Goal: Information Seeking & Learning: Check status

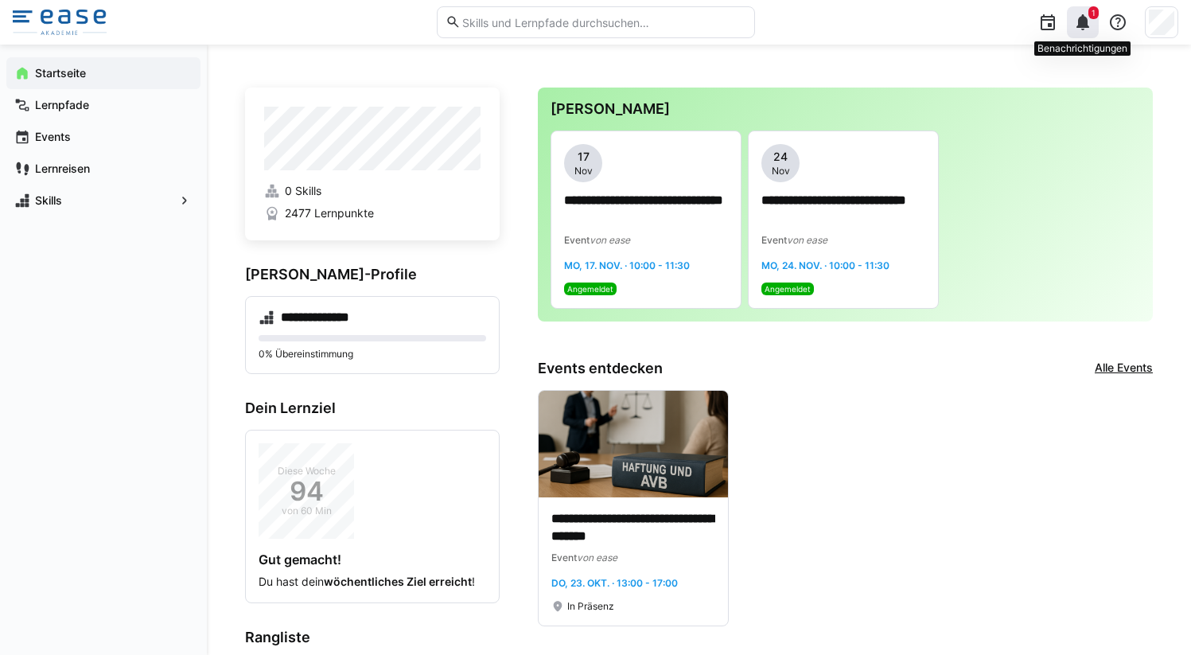
click at [1091, 25] on eds-icon at bounding box center [1082, 22] width 19 height 19
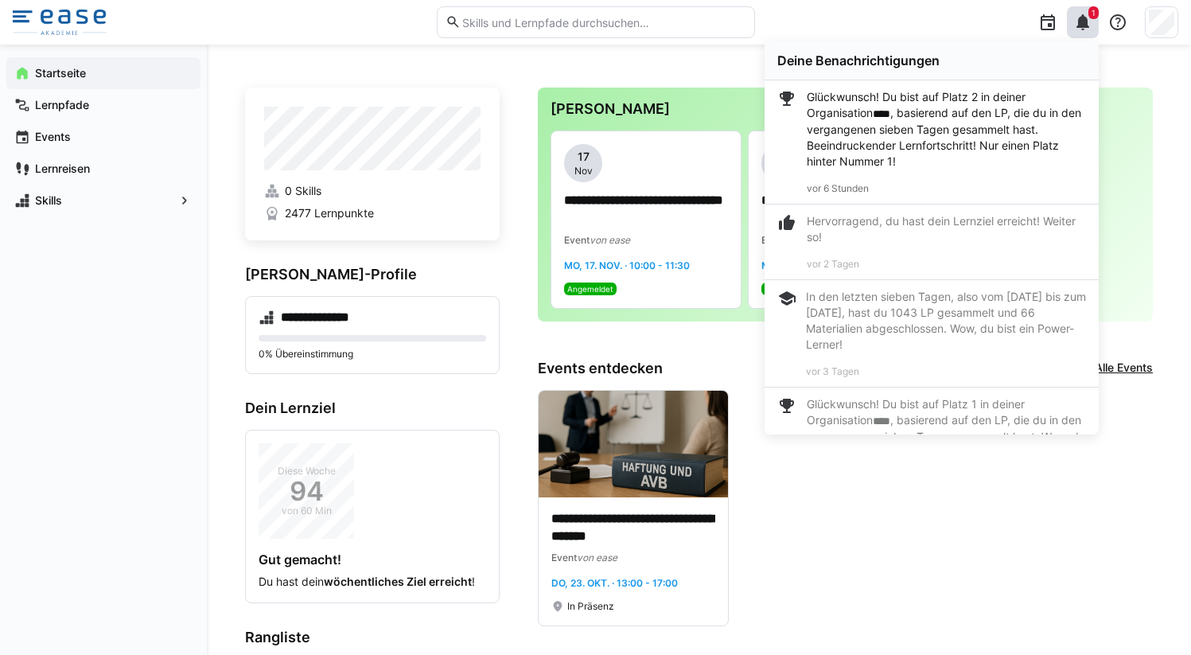
click at [990, 150] on p "Glückwunsch! Du bist auf Platz 2 in deiner Organisation **** , basierend auf de…" at bounding box center [946, 129] width 279 height 80
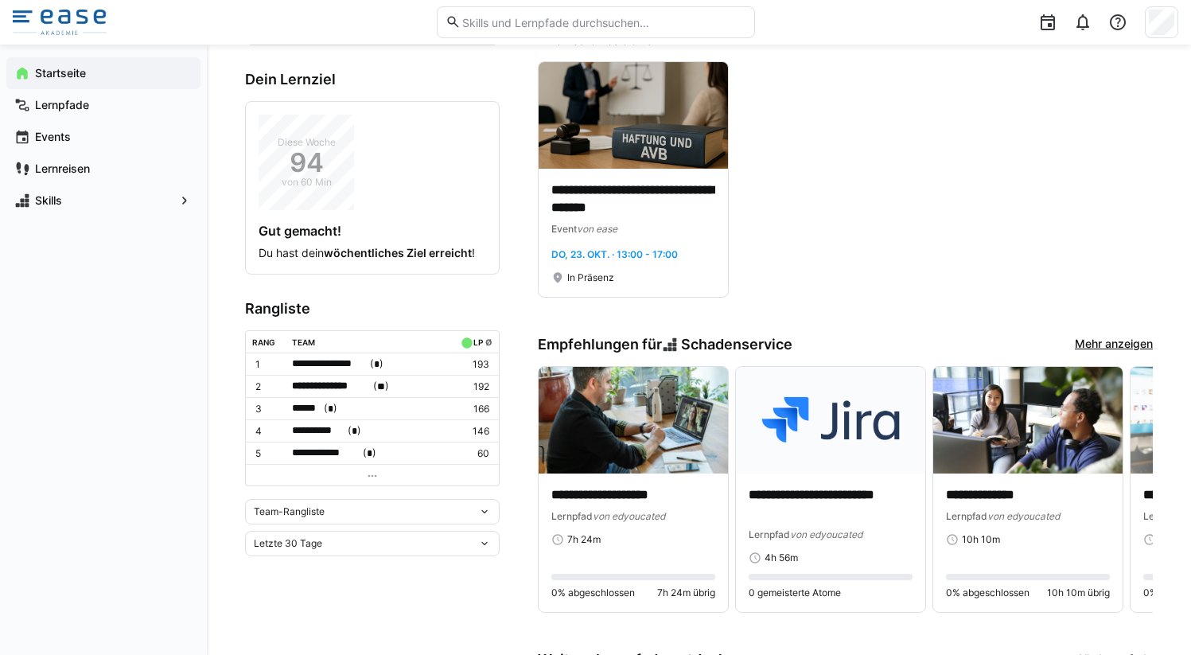
scroll to position [353, 0]
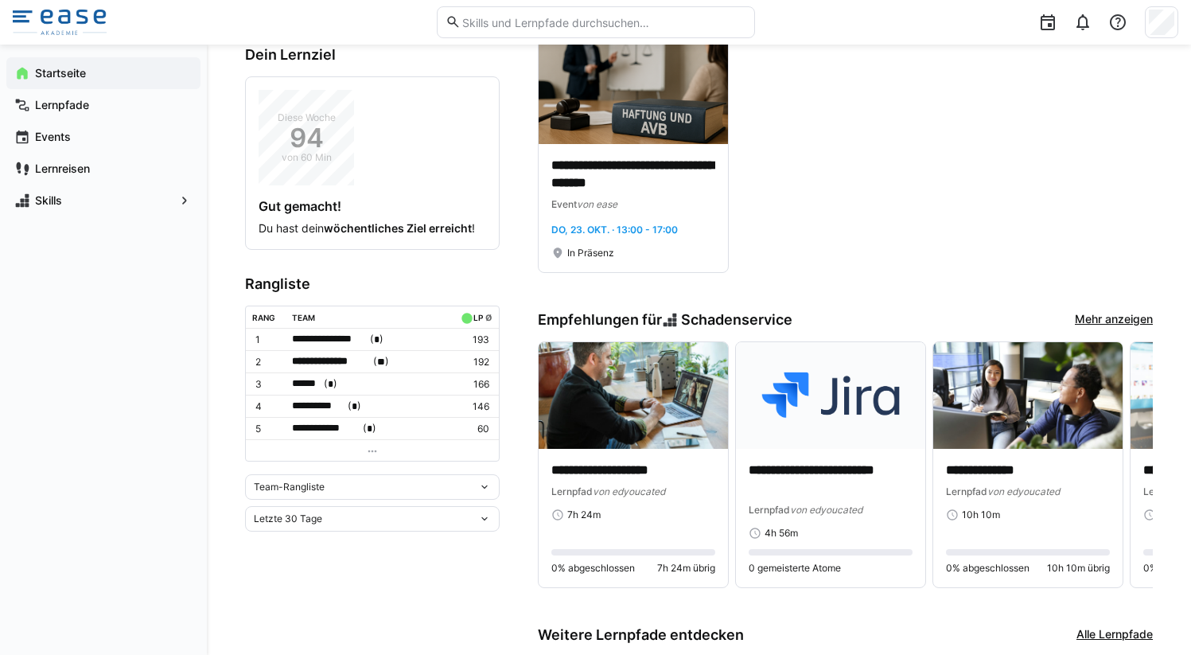
click at [298, 523] on div "Letzte 30 Tage" at bounding box center [372, 518] width 255 height 25
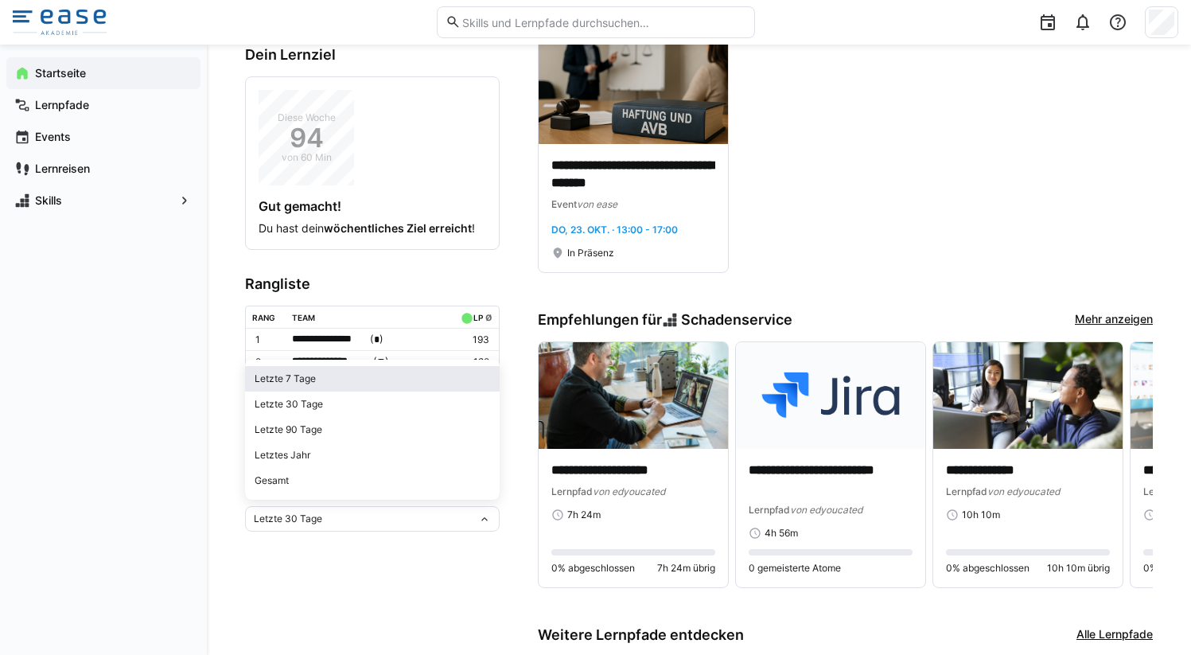
click at [314, 382] on div "Letzte 7 Tage" at bounding box center [372, 378] width 235 height 13
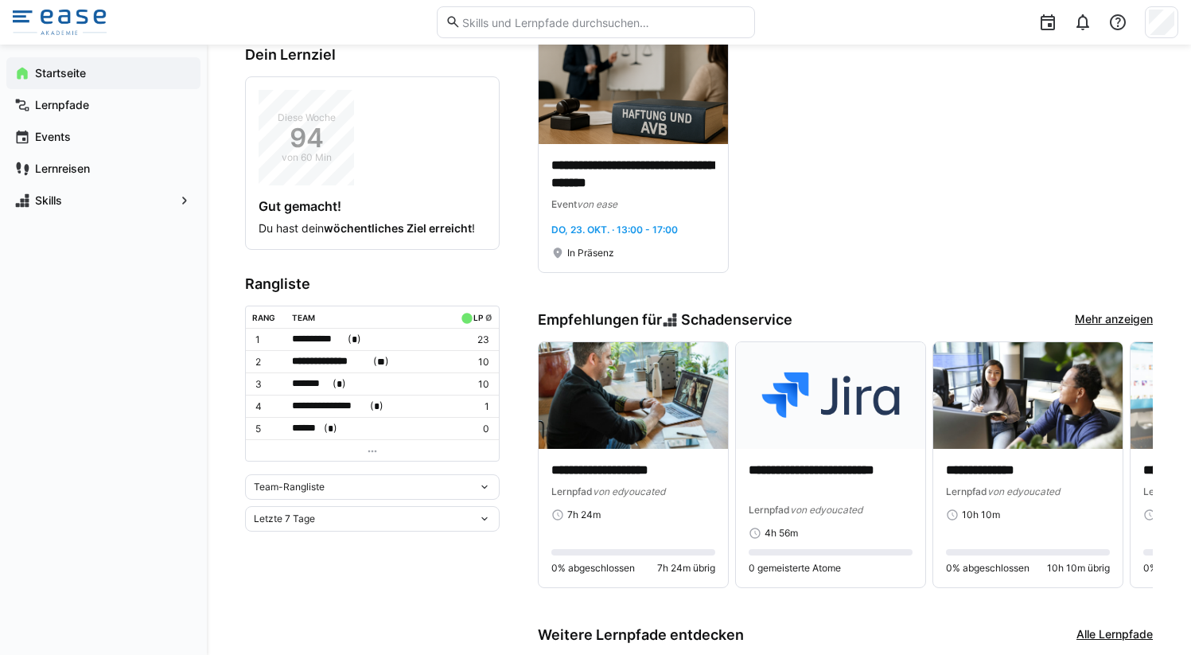
click at [321, 485] on span "Team-Rangliste" at bounding box center [289, 486] width 71 height 13
click at [320, 531] on span "Individuelle Rangliste" at bounding box center [372, 540] width 255 height 25
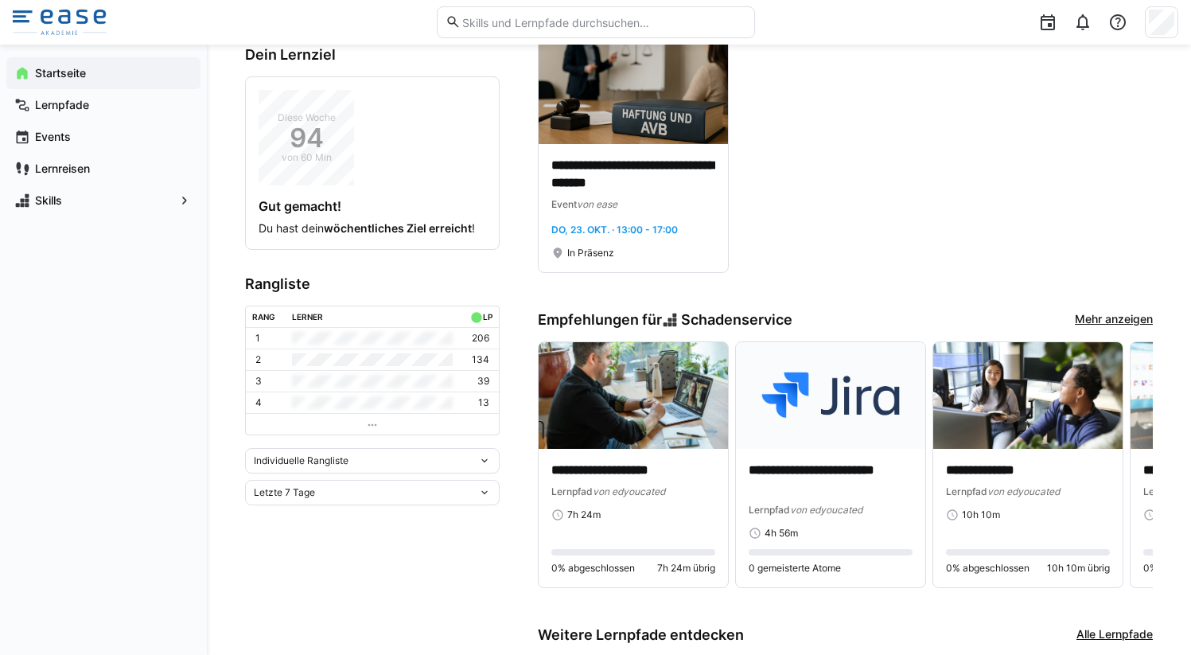
click at [324, 456] on span "Individuelle Rangliste" at bounding box center [301, 460] width 95 height 13
click at [316, 519] on div "Individuelle Rangliste" at bounding box center [372, 519] width 235 height 13
click at [319, 484] on div "Letzte 7 Tage" at bounding box center [372, 492] width 255 height 25
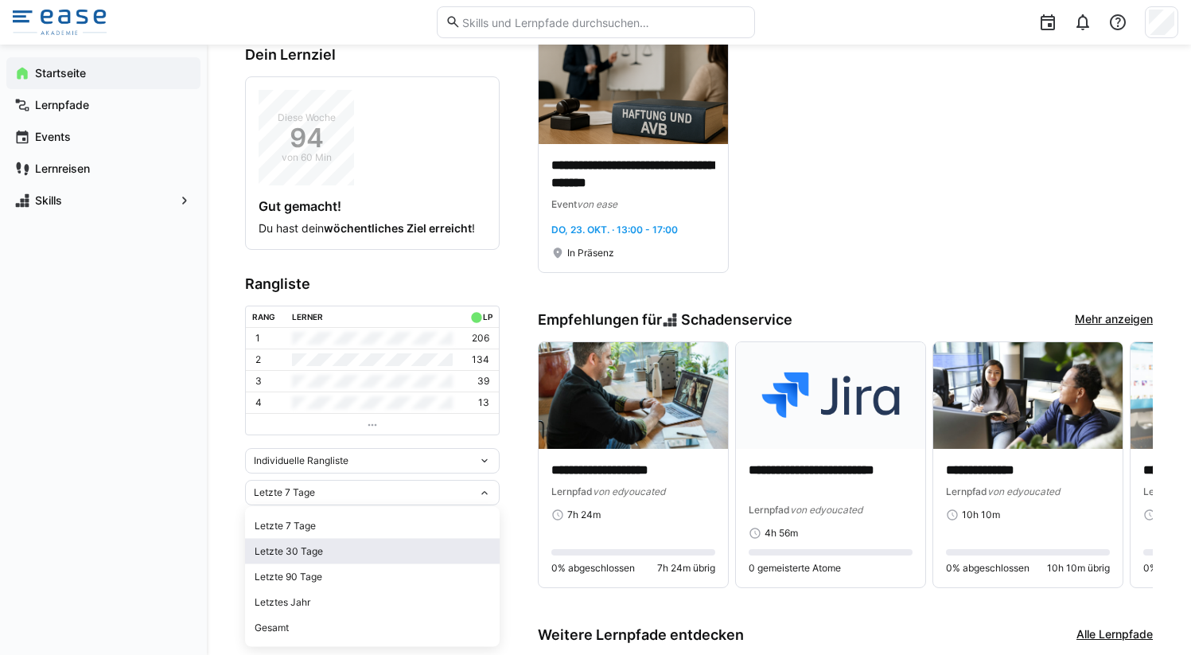
click at [308, 548] on div "Letzte 30 Tage" at bounding box center [372, 551] width 235 height 13
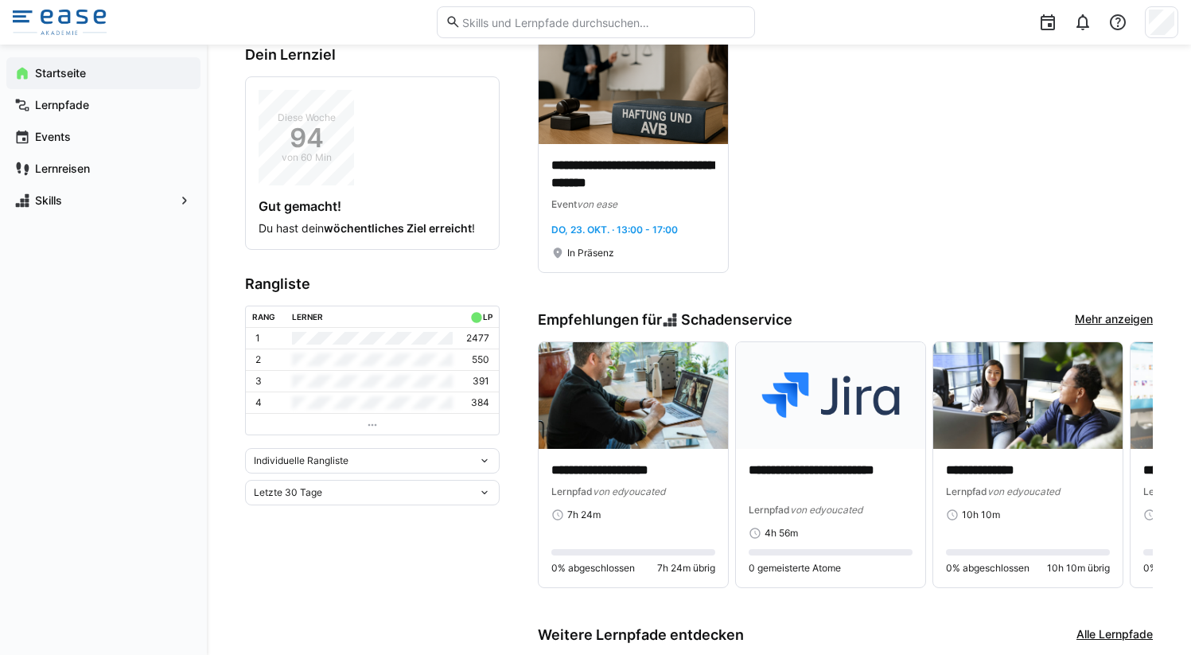
click at [319, 499] on div "Letzte 30 Tage" at bounding box center [372, 492] width 255 height 25
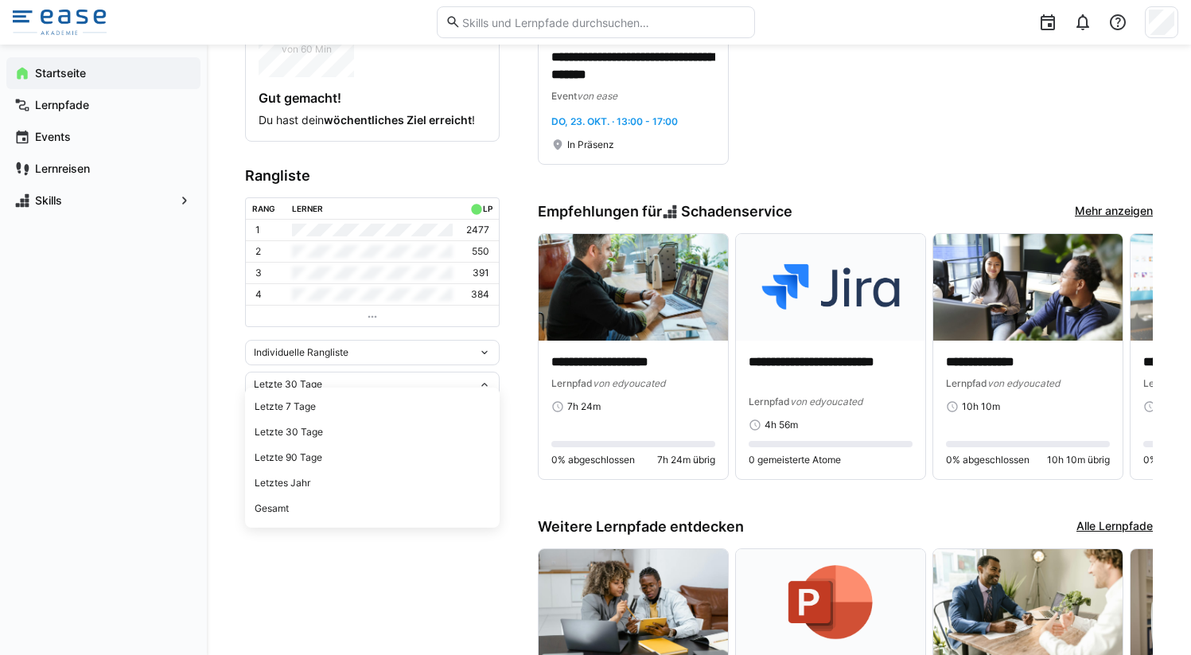
scroll to position [473, 0]
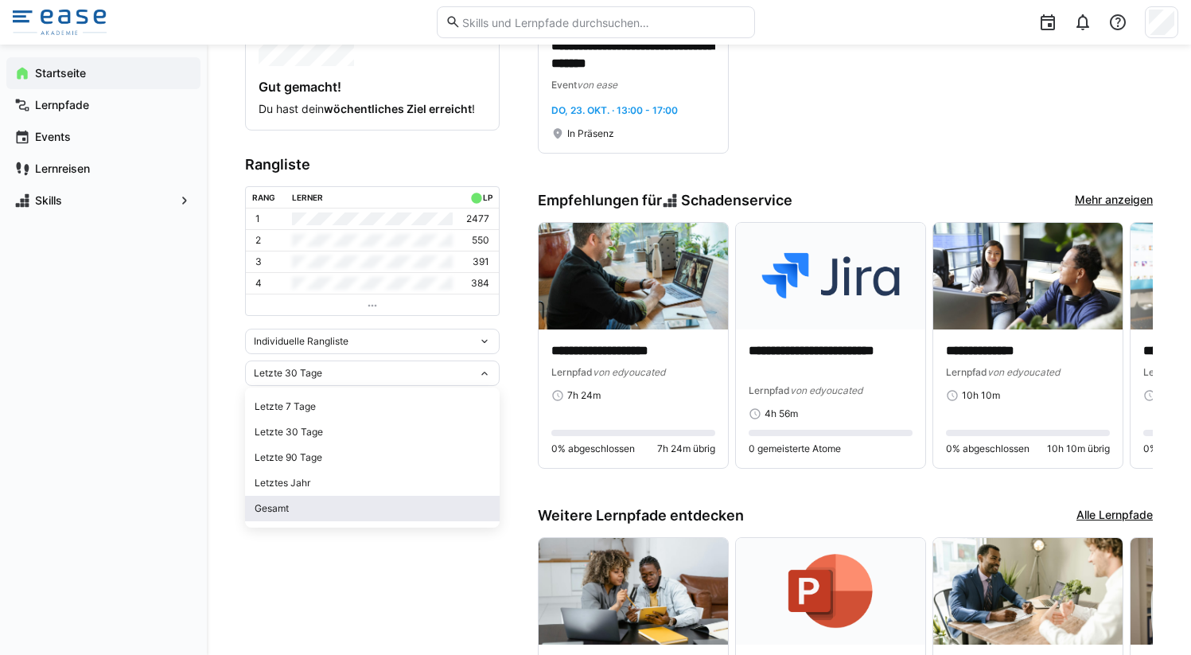
click at [298, 507] on div "Gesamt" at bounding box center [372, 508] width 235 height 13
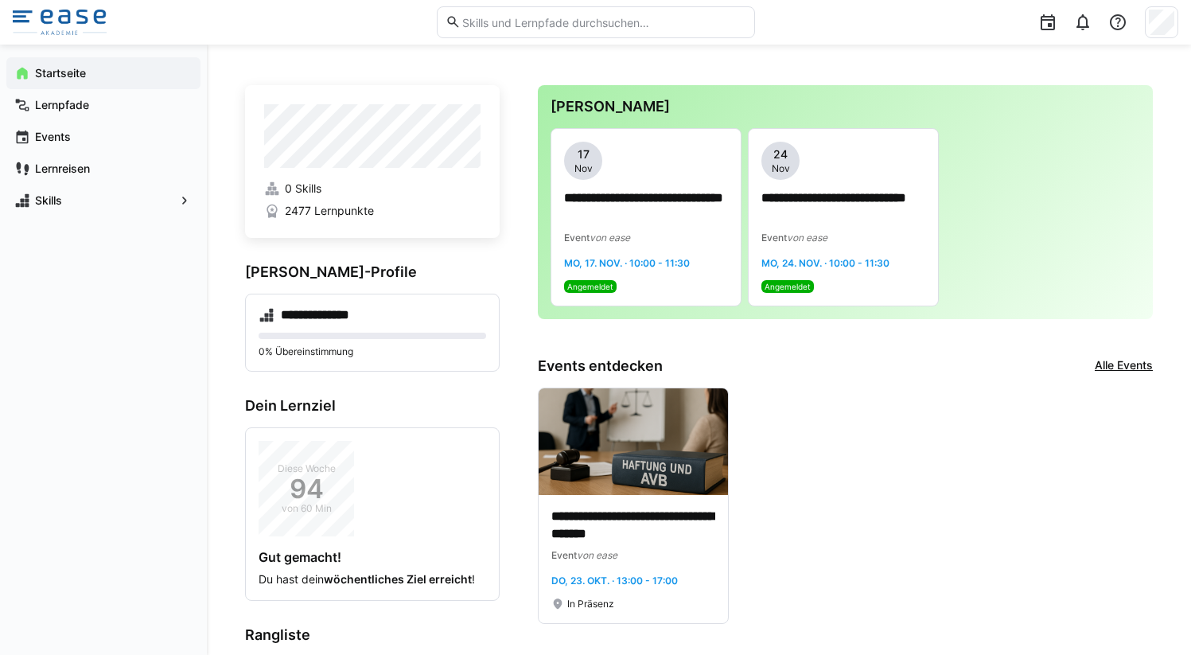
scroll to position [0, 0]
